Goal: Task Accomplishment & Management: Use online tool/utility

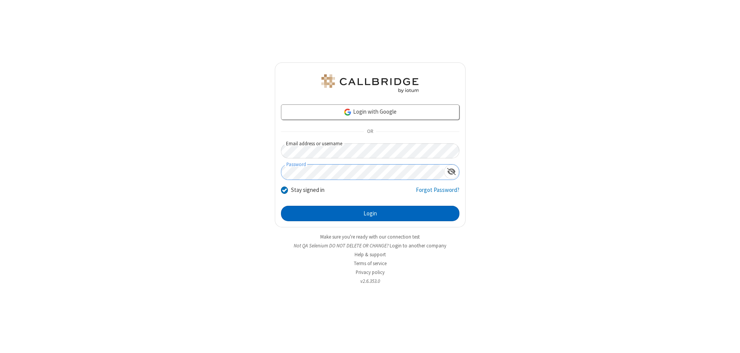
click at [370, 214] on button "Login" at bounding box center [370, 213] width 178 height 15
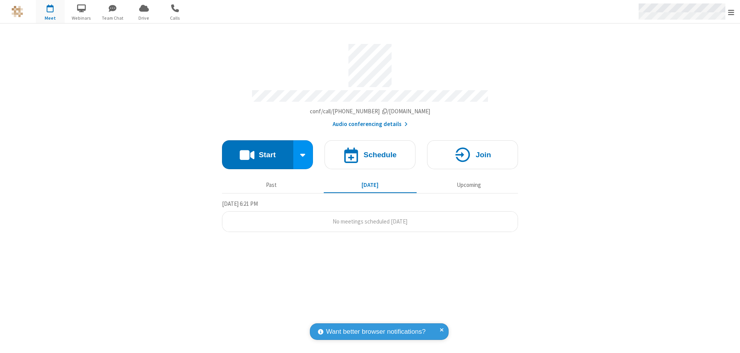
click at [731, 12] on span "Open menu" at bounding box center [731, 12] width 6 height 8
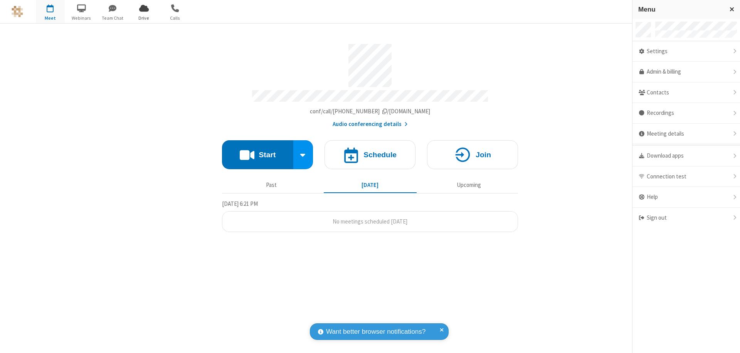
click at [144, 18] on span "Drive" at bounding box center [143, 18] width 29 height 7
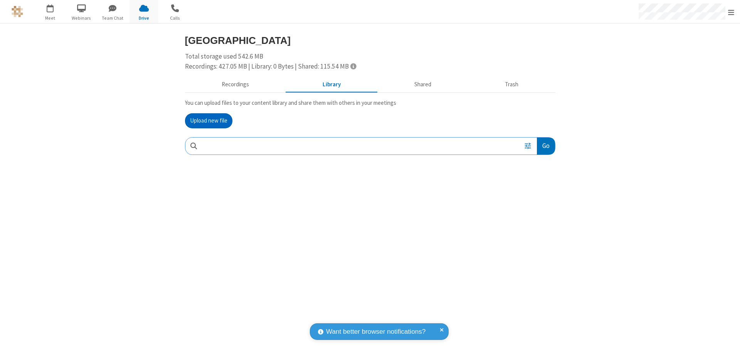
click at [208, 121] on button "Upload new file" at bounding box center [208, 120] width 47 height 15
